Goal: Task Accomplishment & Management: Manage account settings

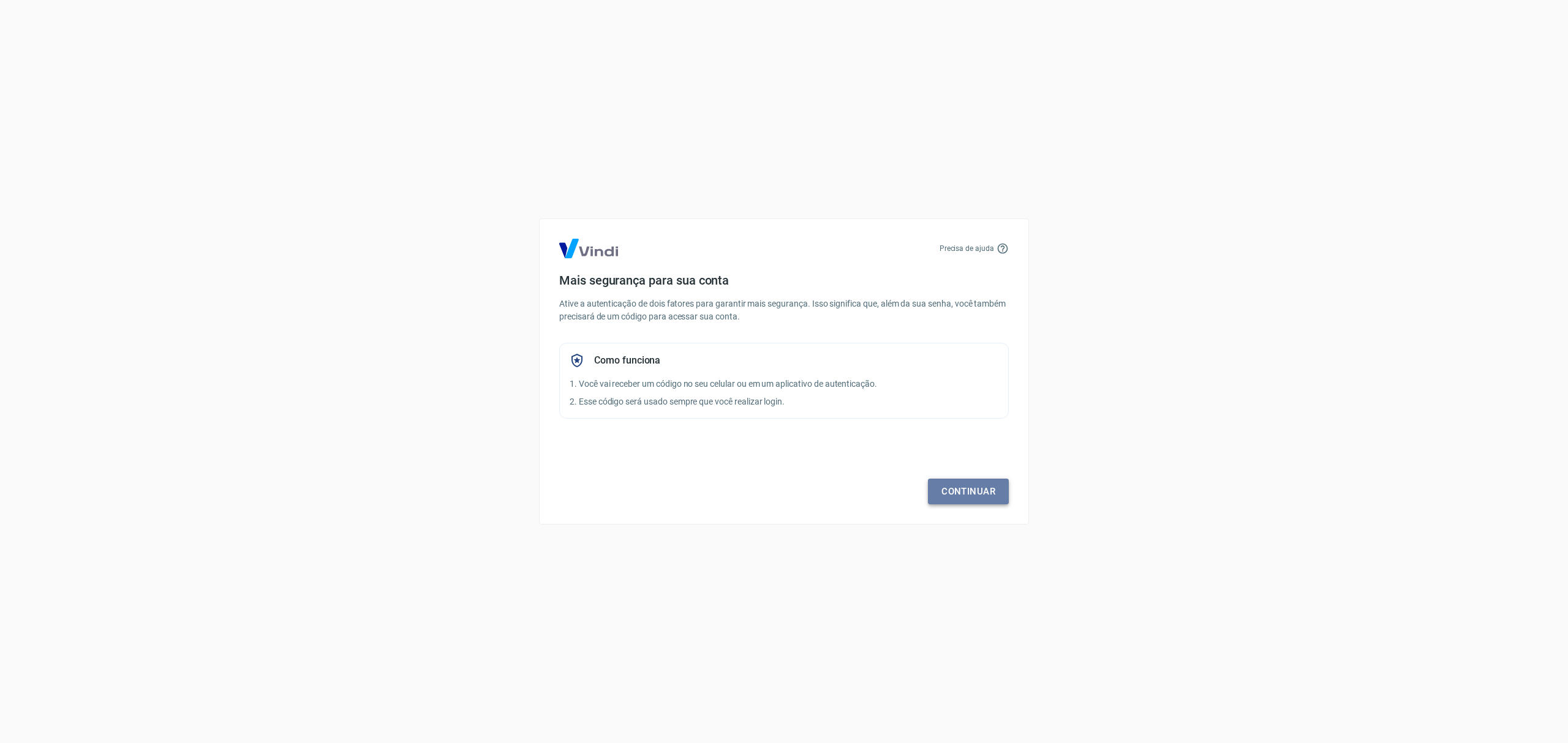
click at [984, 486] on link "Continuar" at bounding box center [968, 492] width 81 height 26
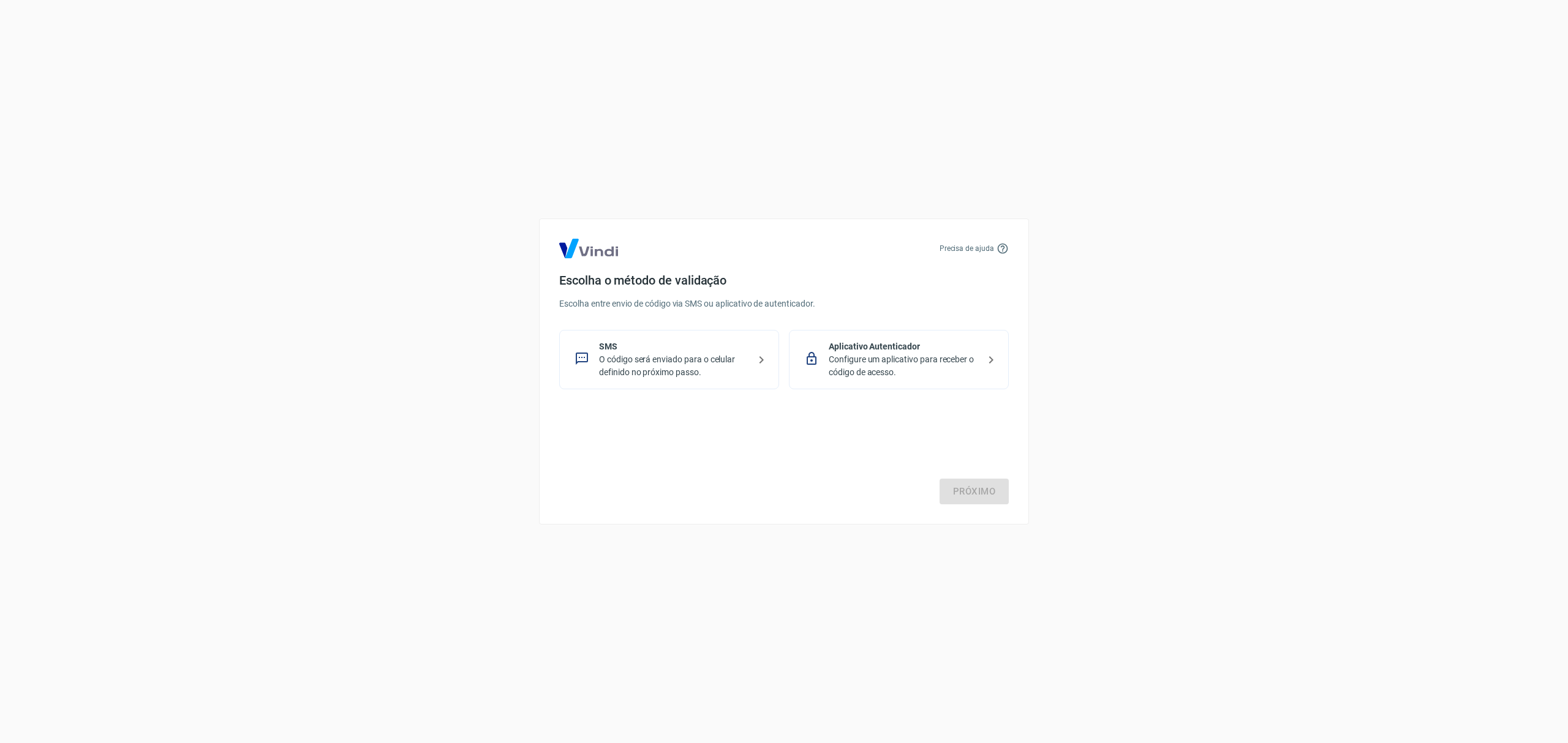
click at [682, 360] on p "O código será enviado para o celular definido no próximo passo." at bounding box center [674, 366] width 150 height 26
click at [966, 488] on link "Próximo" at bounding box center [974, 492] width 69 height 26
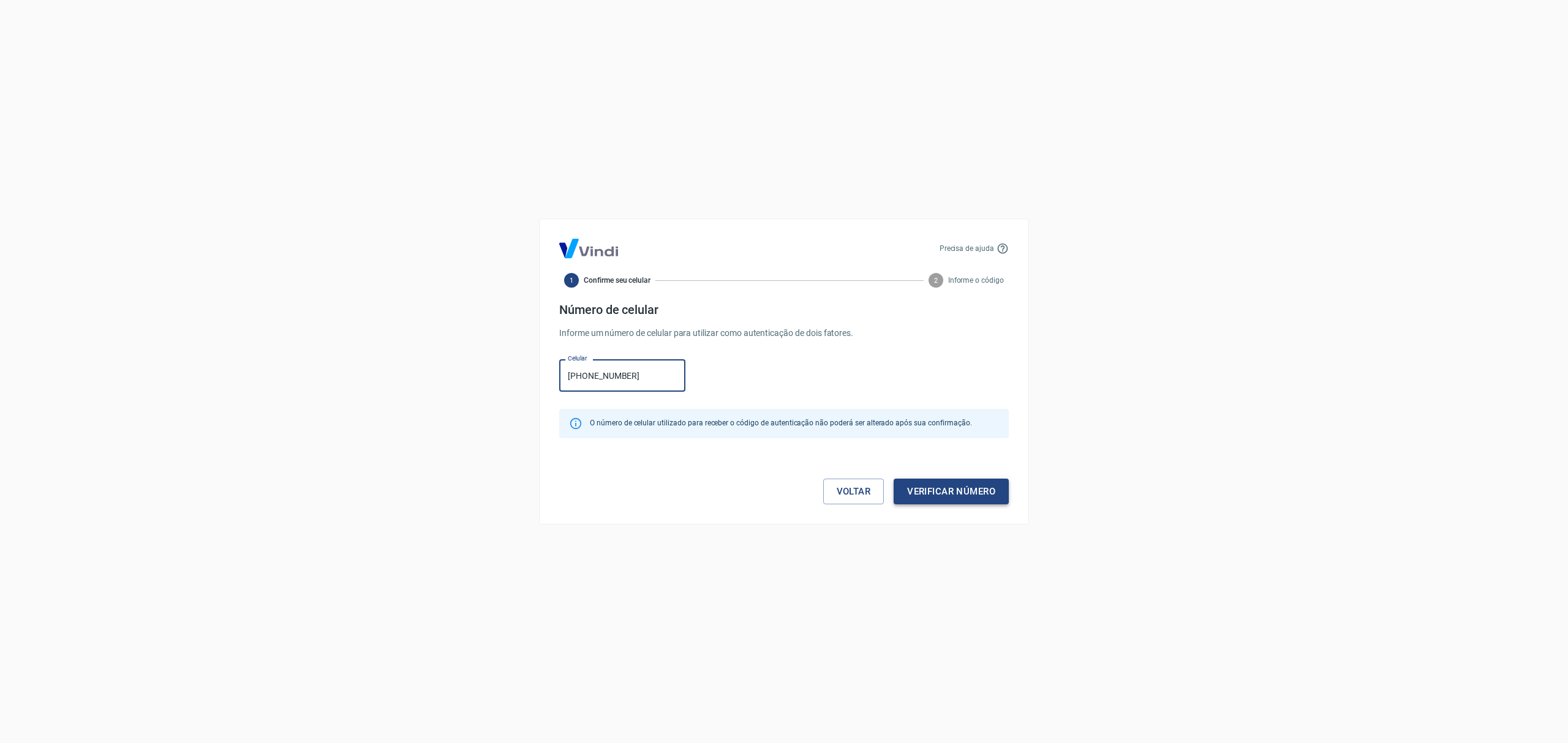
type input "[PHONE_NUMBER]"
click at [947, 495] on button "Verificar número" at bounding box center [951, 492] width 115 height 26
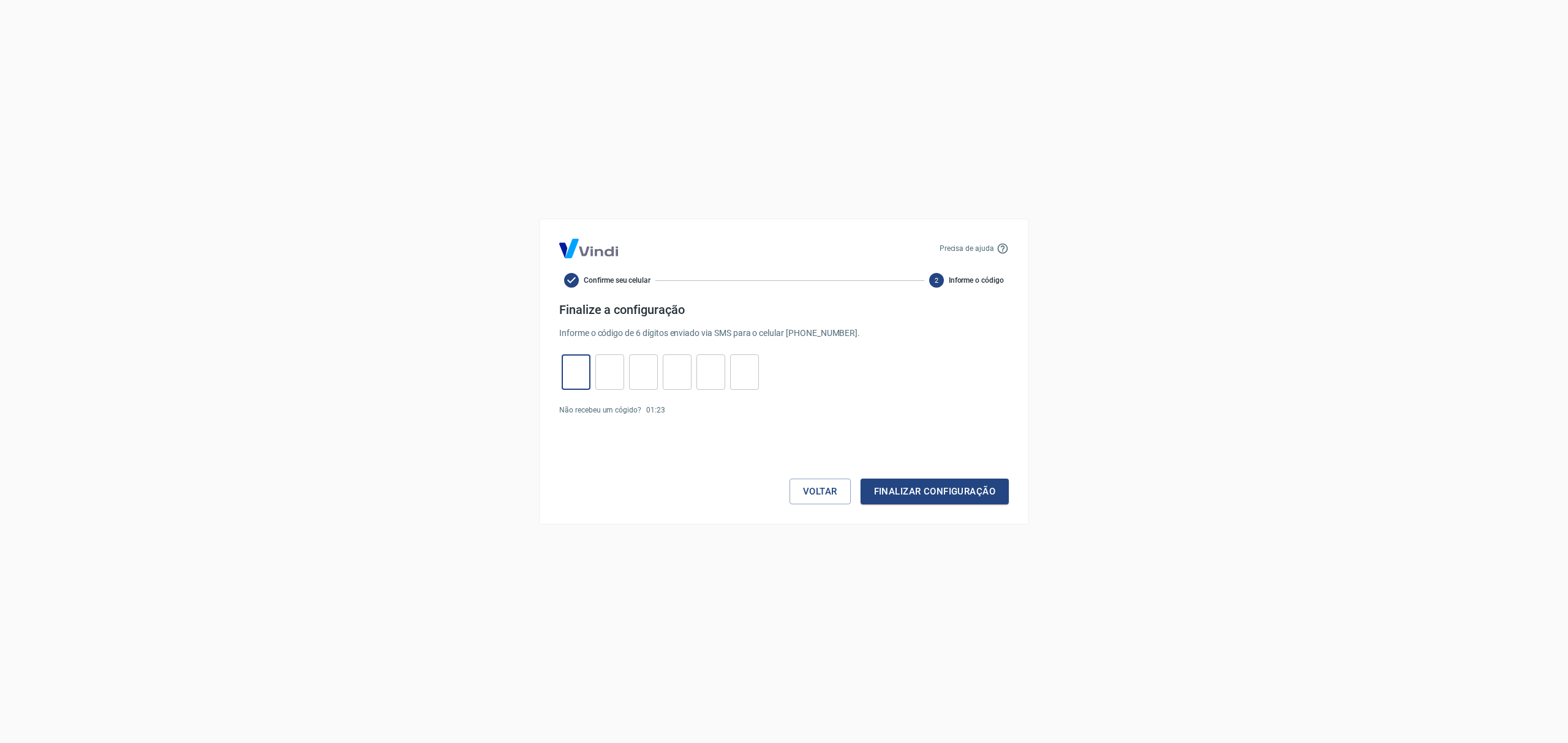
click at [572, 371] on input "tel" at bounding box center [576, 372] width 29 height 26
type input "6"
type input "1"
type input "9"
type input "8"
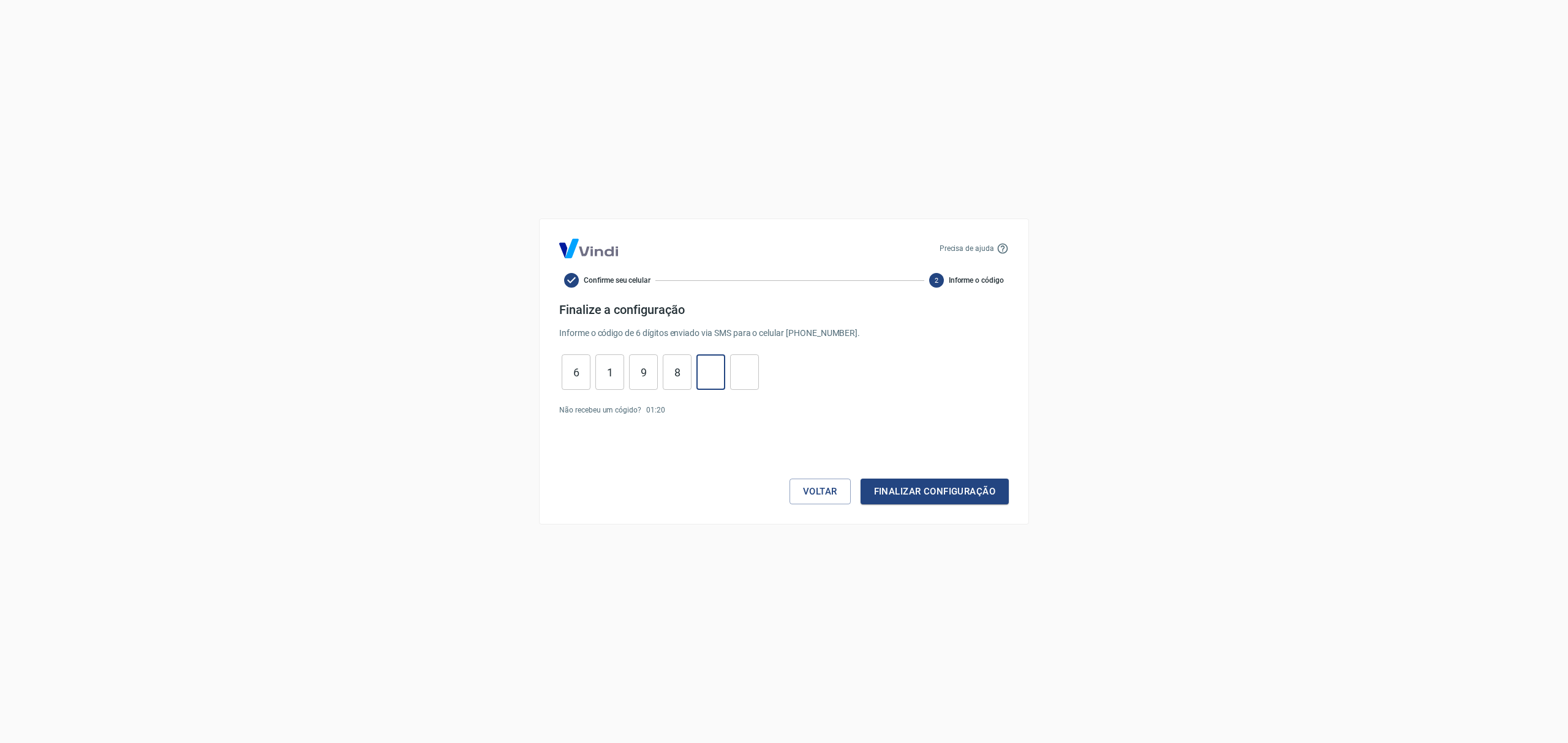
type input "6"
type input "5"
click at [943, 492] on button "Finalizar configuração" at bounding box center [935, 492] width 149 height 26
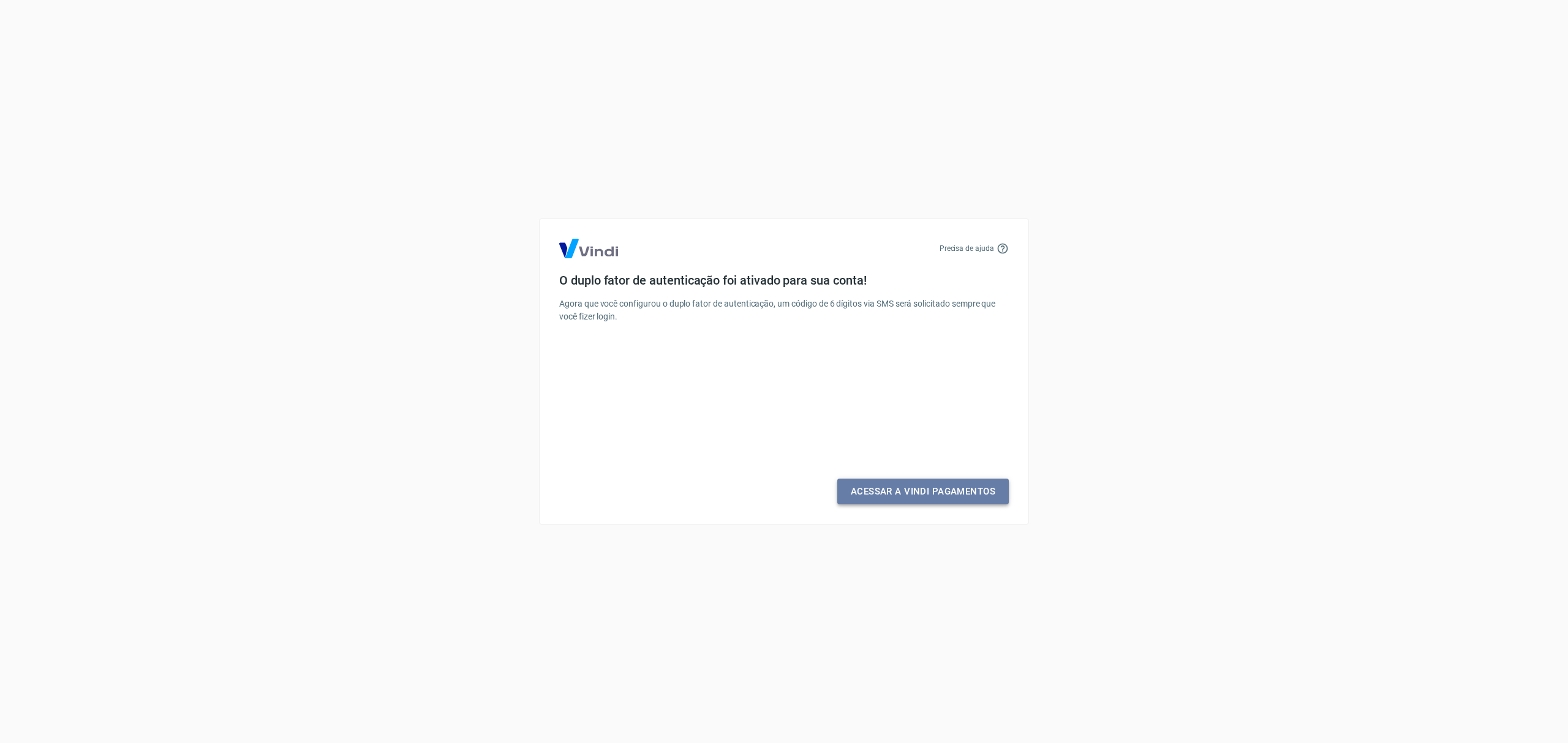
click at [943, 492] on link "Acessar a Vindi Pagamentos" at bounding box center [923, 492] width 172 height 26
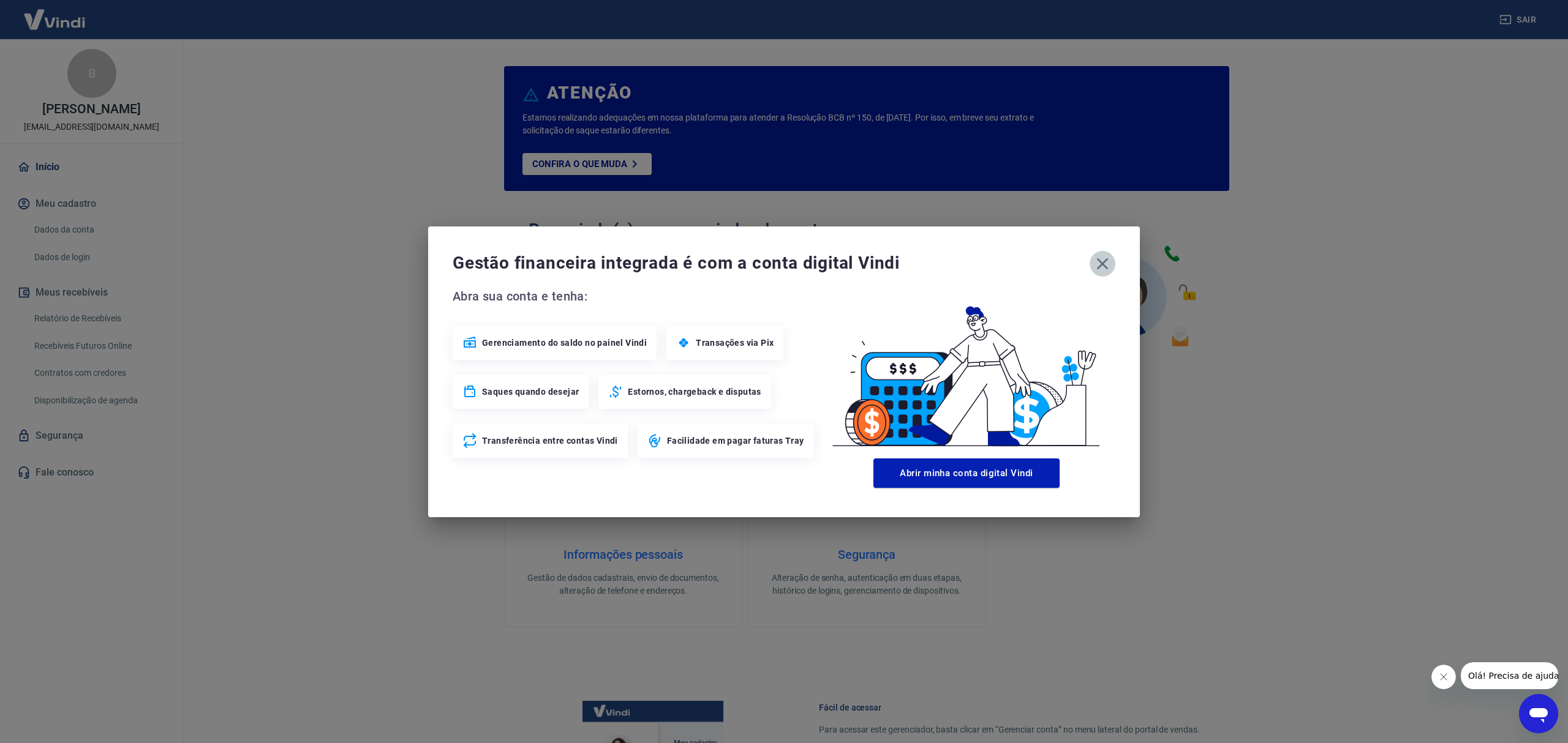
click at [1101, 260] on icon "button" at bounding box center [1102, 264] width 19 height 19
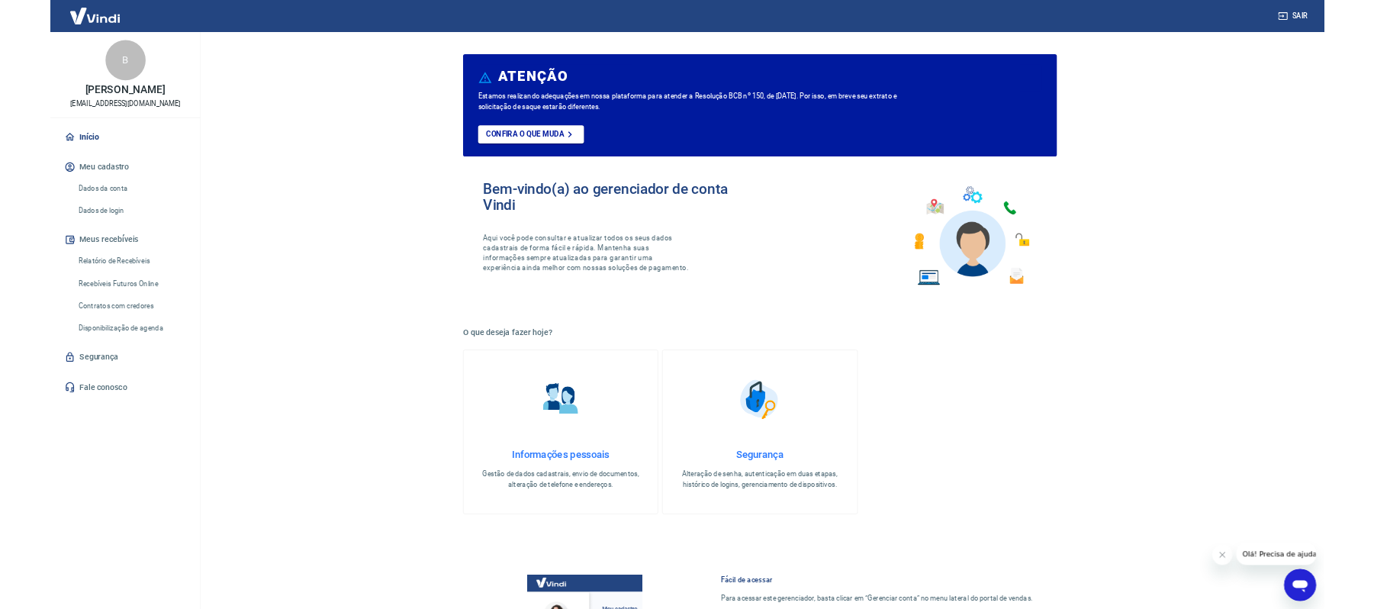
scroll to position [422, 0]
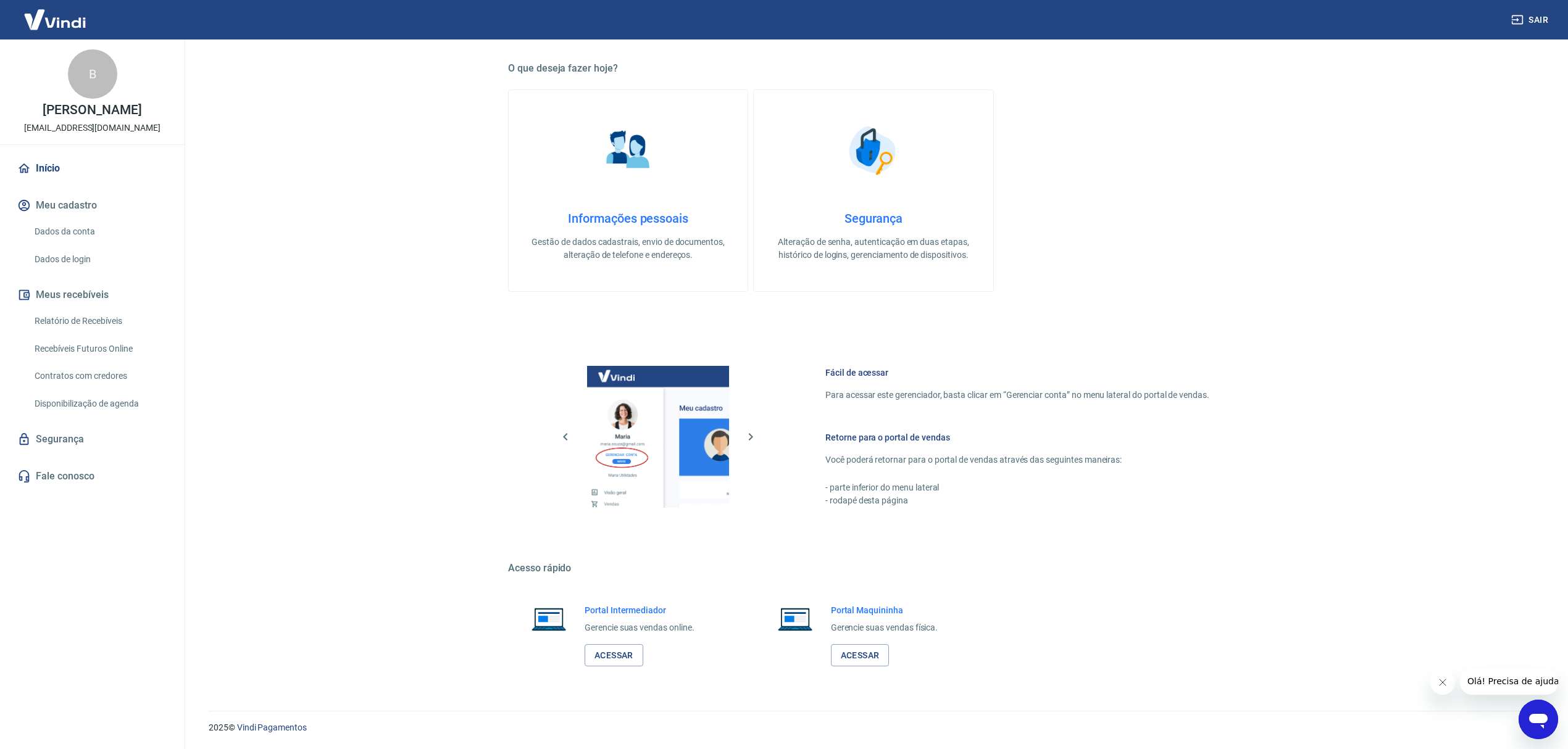
click at [95, 82] on div "B" at bounding box center [92, 74] width 49 height 49
click at [66, 19] on img at bounding box center [54, 19] width 80 height 38
click at [1445, 686] on icon "Fechar mensagem da empresa" at bounding box center [1442, 683] width 10 height 10
click at [618, 650] on link "Acessar" at bounding box center [614, 656] width 58 height 23
